Goal: Navigation & Orientation: Find specific page/section

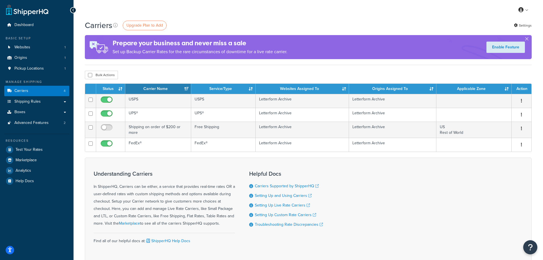
click at [35, 26] on link "Dashboard" at bounding box center [36, 25] width 65 height 10
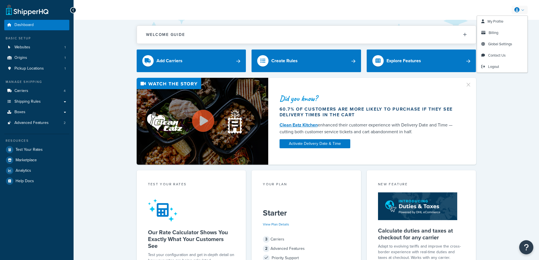
click at [522, 12] on link at bounding box center [519, 10] width 16 height 8
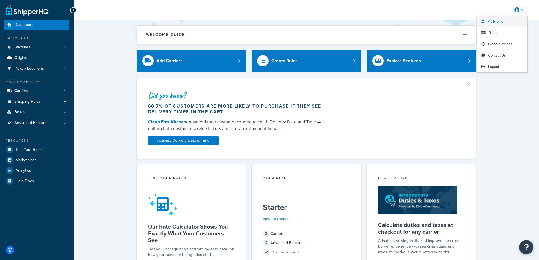
click at [496, 22] on span "My Profile" at bounding box center [495, 21] width 16 height 5
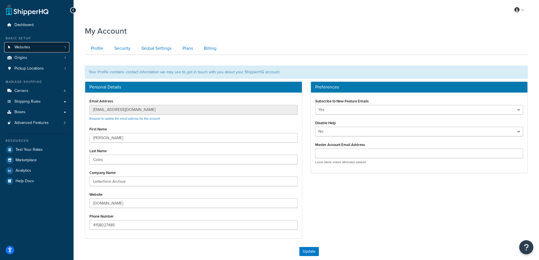
click at [44, 50] on link "Websites 1" at bounding box center [36, 47] width 65 height 10
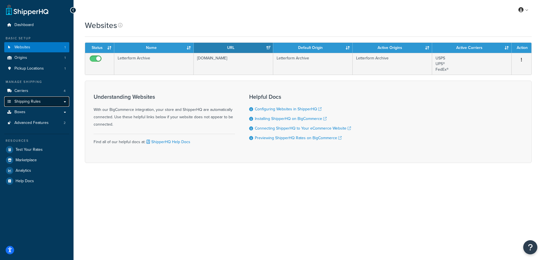
click at [28, 102] on span "Shipping Rules" at bounding box center [27, 101] width 26 height 5
